Goal: Find specific page/section

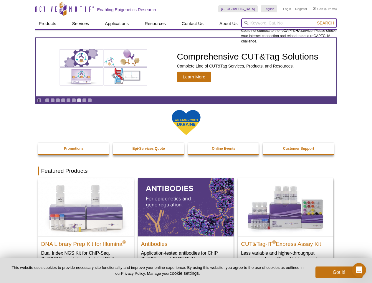
click at [289, 23] on input "search" at bounding box center [289, 23] width 96 height 10
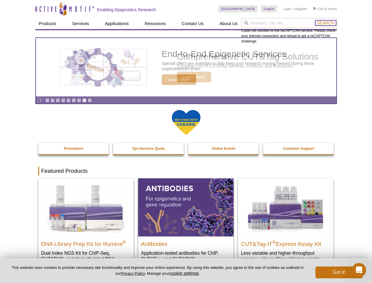
click at [326, 23] on span "Search" at bounding box center [325, 23] width 17 height 5
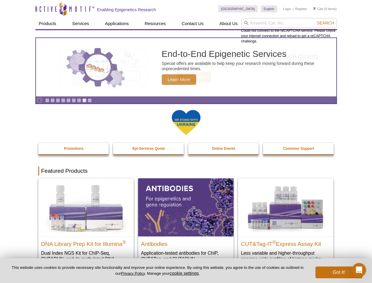
click at [39, 100] on icon "Pause" at bounding box center [39, 100] width 4 height 4
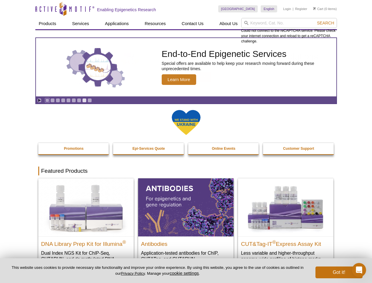
click at [47, 100] on link "Go to slide 1" at bounding box center [47, 100] width 4 height 4
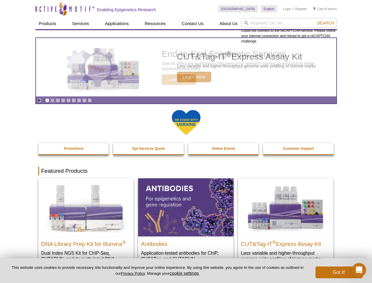
click at [52, 100] on link "Go to slide 2" at bounding box center [52, 100] width 4 height 4
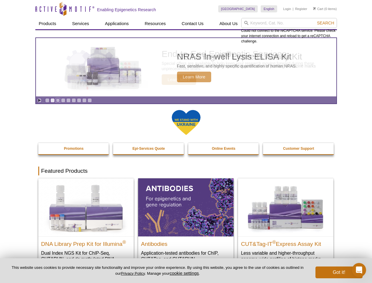
click at [58, 100] on link "Go to slide 3" at bounding box center [58, 100] width 4 height 4
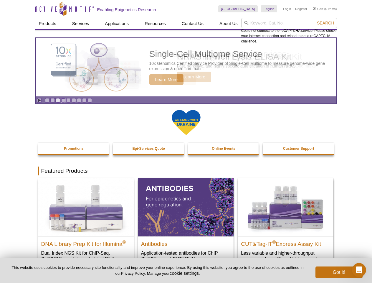
click at [63, 100] on link "Go to slide 4" at bounding box center [63, 100] width 4 height 4
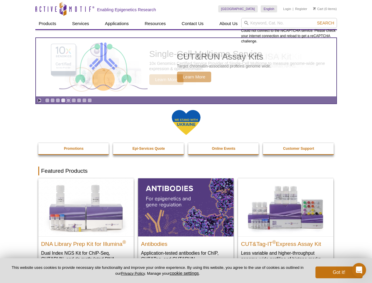
click at [68, 100] on link "Go to slide 5" at bounding box center [68, 100] width 4 height 4
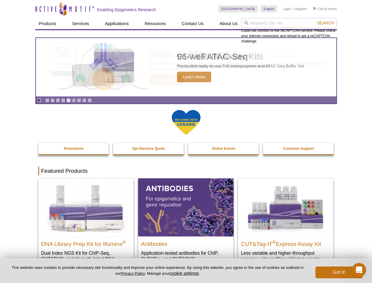
click at [74, 100] on link "Go to slide 6" at bounding box center [74, 100] width 4 height 4
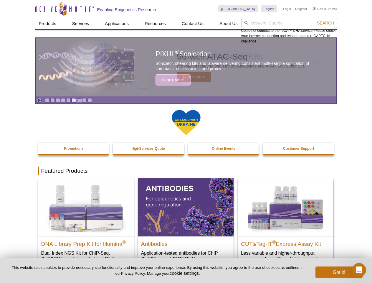
click at [79, 100] on link "Go to slide 7" at bounding box center [79, 100] width 4 height 4
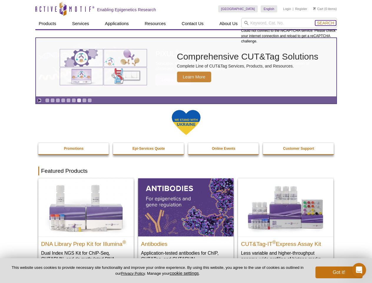
click at [326, 23] on span "Search" at bounding box center [325, 23] width 17 height 5
